Goal: Answer question/provide support: Share knowledge or assist other users

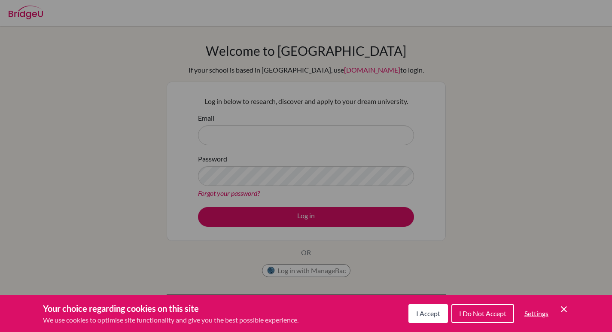
click at [478, 312] on span "I Do Not Accept" at bounding box center [482, 313] width 47 height 8
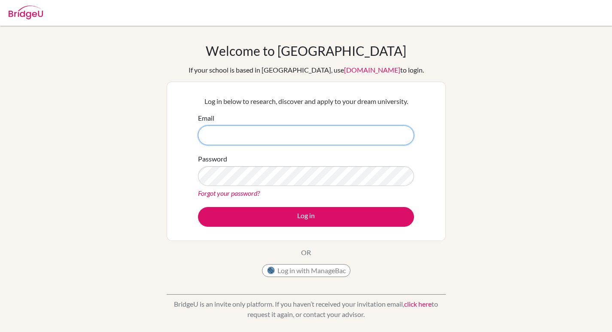
click at [310, 132] on input "Email" at bounding box center [306, 135] width 216 height 20
type input "[PERSON_NAME][EMAIL_ADDRESS][PERSON_NAME][DOMAIN_NAME]"
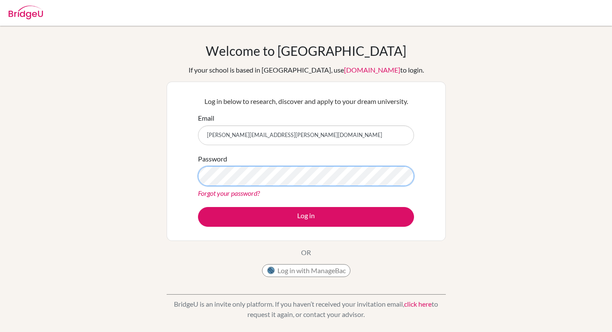
click at [198, 207] on button "Log in" at bounding box center [306, 217] width 216 height 20
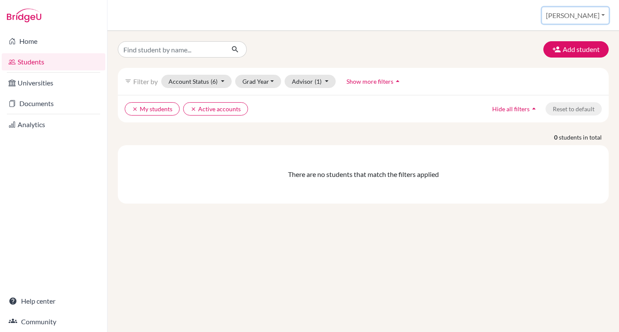
click at [598, 17] on button "Joanna" at bounding box center [575, 15] width 67 height 16
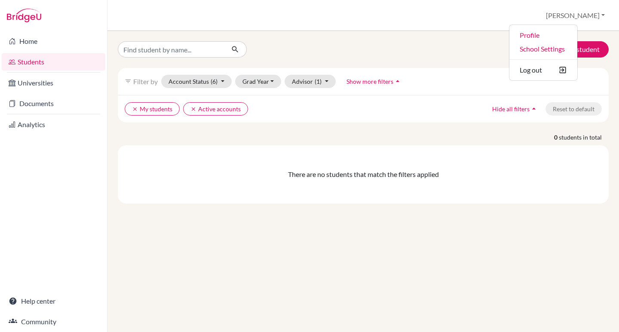
click at [451, 28] on div "Students overview Joanna Profile School Settings Log out" at bounding box center [362, 15] width 511 height 31
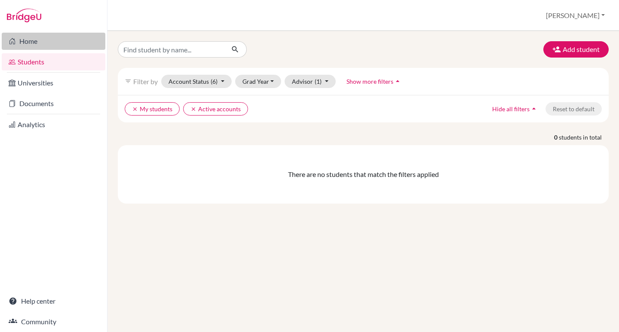
click at [33, 43] on link "Home" at bounding box center [54, 41] width 104 height 17
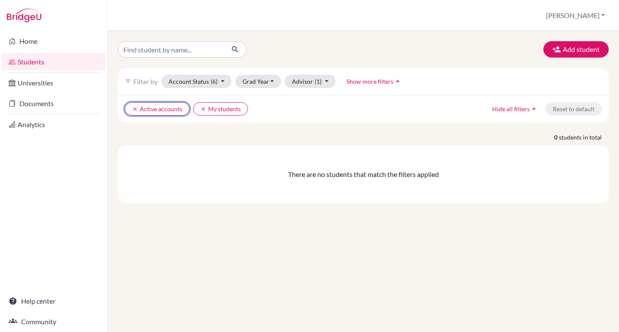
click at [132, 109] on icon "clear" at bounding box center [135, 109] width 6 height 6
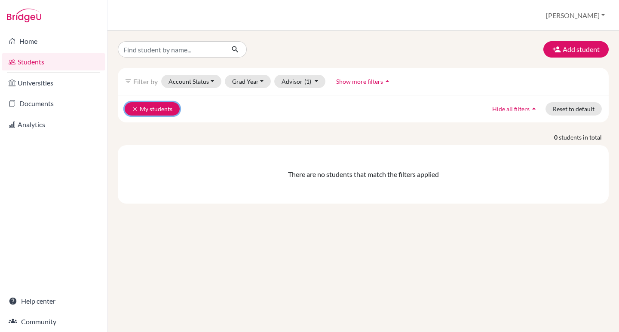
click at [134, 109] on icon "clear" at bounding box center [135, 109] width 6 height 6
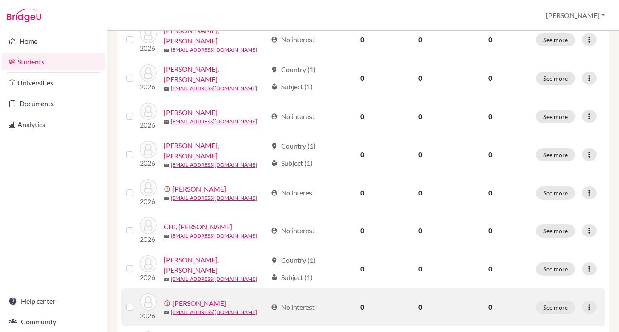
scroll to position [301, 0]
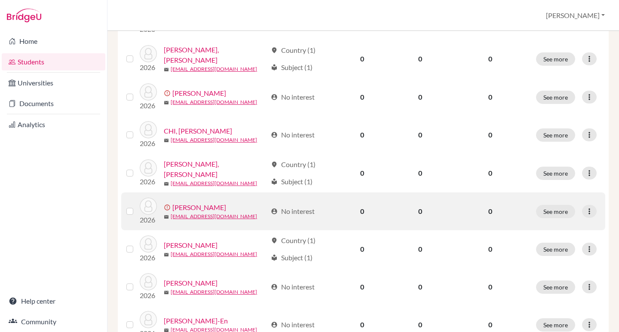
click at [223, 202] on link "[PERSON_NAME]" at bounding box center [199, 207] width 54 height 10
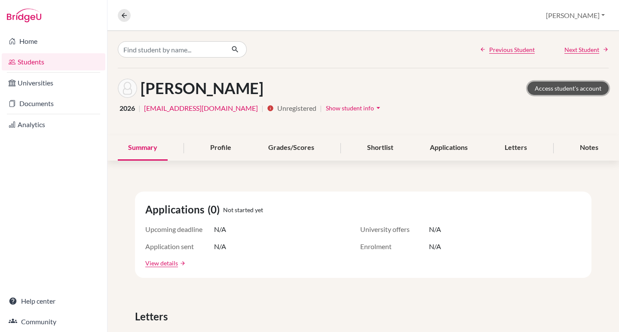
click at [588, 90] on link "Access student's account" at bounding box center [567, 88] width 81 height 13
